Goal: Check status

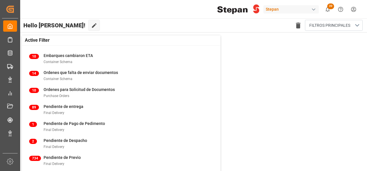
drag, startPoint x: 34, startPoint y: 85, endPoint x: 0, endPoint y: 12, distance: 80.3
click at [0, 12] on html "Created by potrace 1.15, written by [PERSON_NAME] [DATE]-[DATE] Created by potr…" at bounding box center [183, 85] width 367 height 171
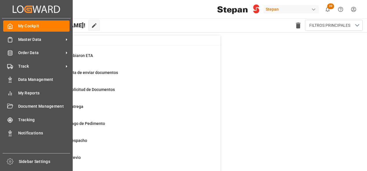
click at [0, 12] on html "Created by potrace 1.15, written by [PERSON_NAME] [DATE]-[DATE] Created by potr…" at bounding box center [183, 85] width 367 height 171
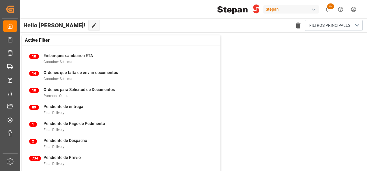
click at [0, 12] on html "Created by potrace 1.15, written by [PERSON_NAME] [DATE]-[DATE] Created by potr…" at bounding box center [183, 85] width 367 height 171
click at [82, 10] on div "Stepan 39 Notifications Only show unread All Mark all categories read Downloads…" at bounding box center [191, 9] width 351 height 18
